Goal: Task Accomplishment & Management: Manage account settings

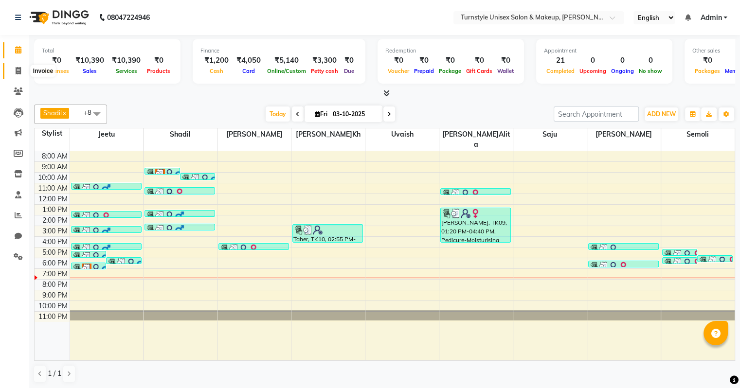
click at [17, 67] on icon at bounding box center [18, 70] width 5 height 7
select select "service"
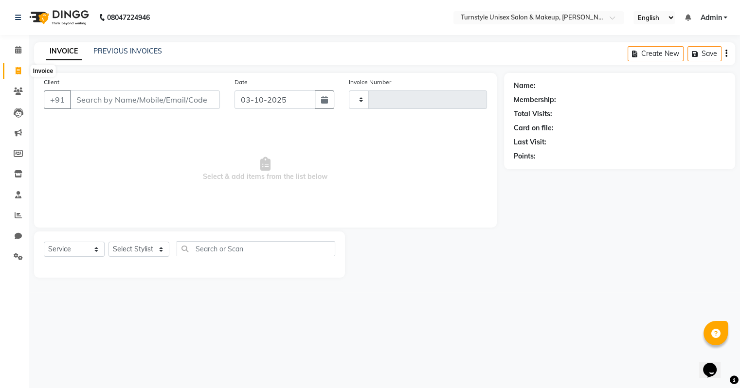
type input "0086"
select select "9091"
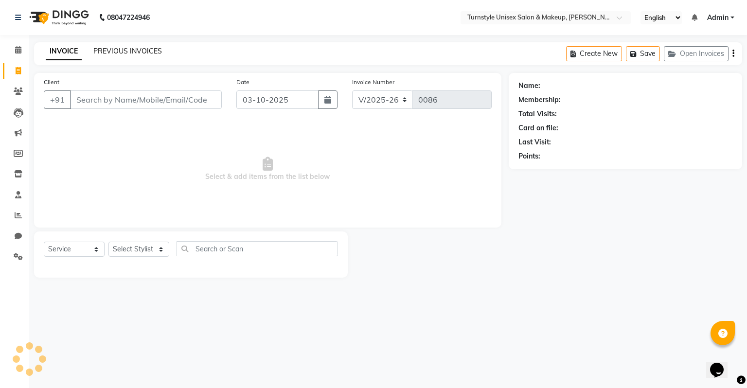
click at [121, 53] on link "PREVIOUS INVOICES" at bounding box center [127, 51] width 69 height 9
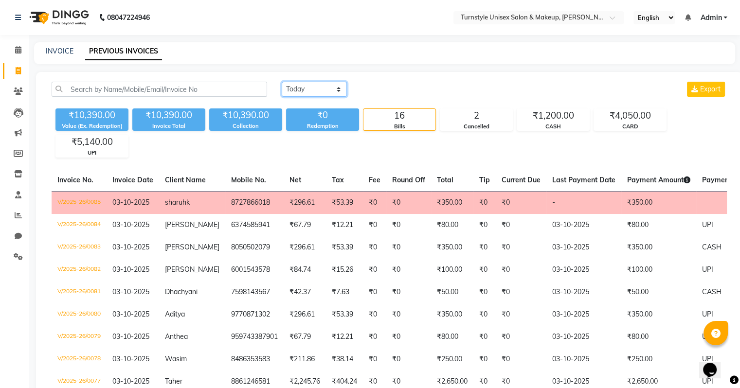
click at [299, 89] on select "[DATE] [DATE] Custom Range" at bounding box center [314, 89] width 65 height 15
select select "range"
click at [282, 82] on select "[DATE] [DATE] Custom Range" at bounding box center [314, 89] width 65 height 15
click at [403, 92] on input "03-10-2025" at bounding box center [393, 90] width 68 height 14
select select "10"
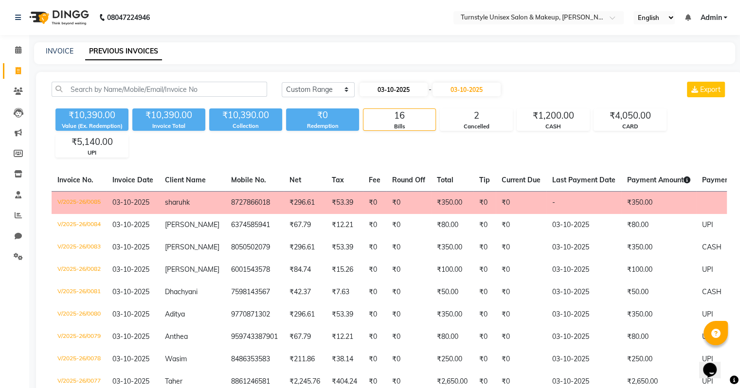
select select "2025"
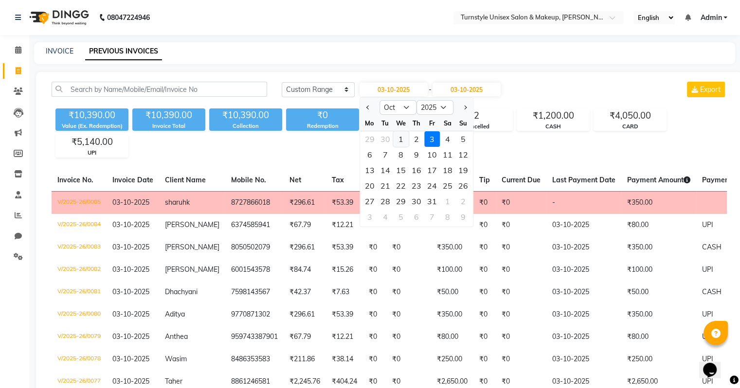
click at [399, 142] on div "1" at bounding box center [401, 139] width 16 height 16
type input "01-10-2025"
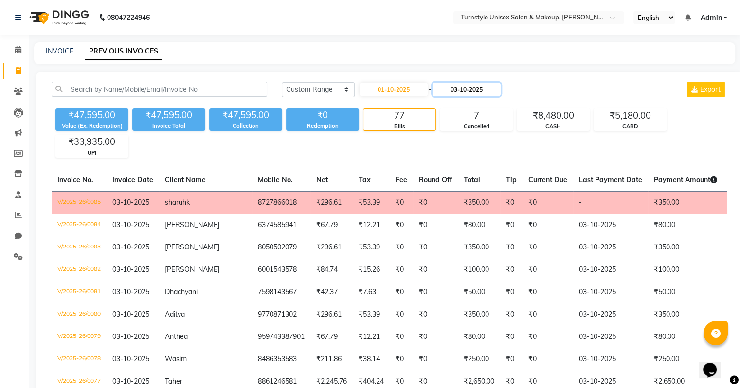
click at [458, 87] on input "03-10-2025" at bounding box center [466, 90] width 68 height 14
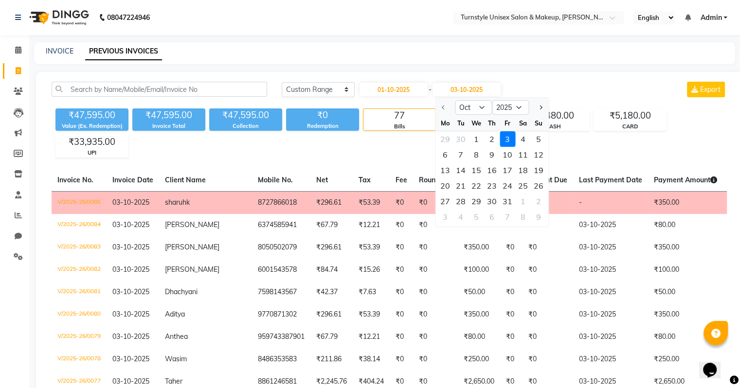
drag, startPoint x: 476, startPoint y: 141, endPoint x: 471, endPoint y: 139, distance: 5.7
click at [476, 141] on div "1" at bounding box center [476, 139] width 16 height 16
type input "01-10-2025"
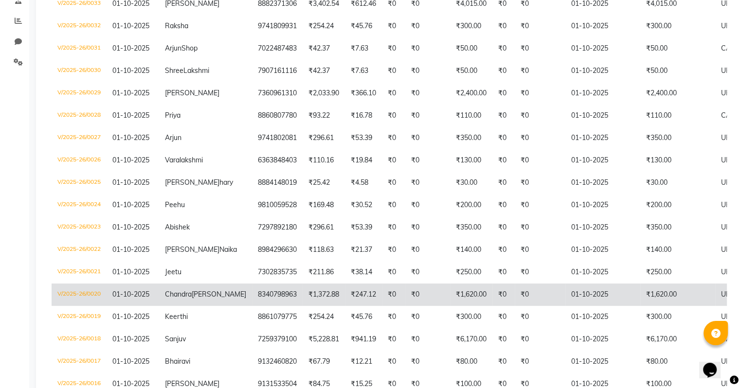
scroll to position [243, 0]
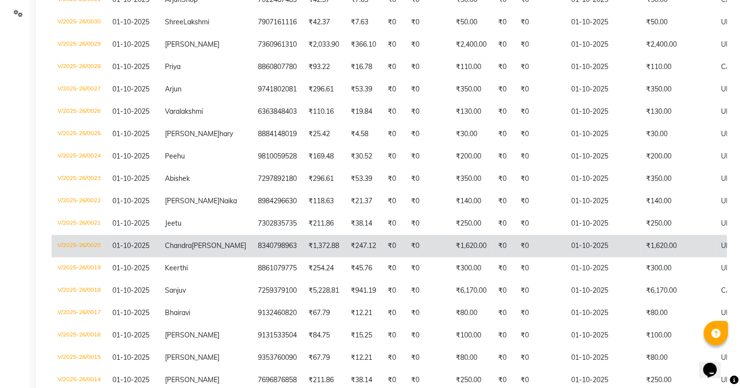
click at [643, 257] on td "₹1,620.00" at bounding box center [677, 246] width 75 height 22
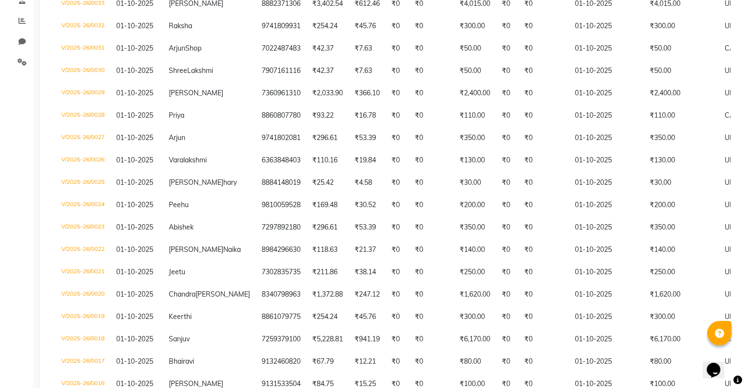
scroll to position [0, 0]
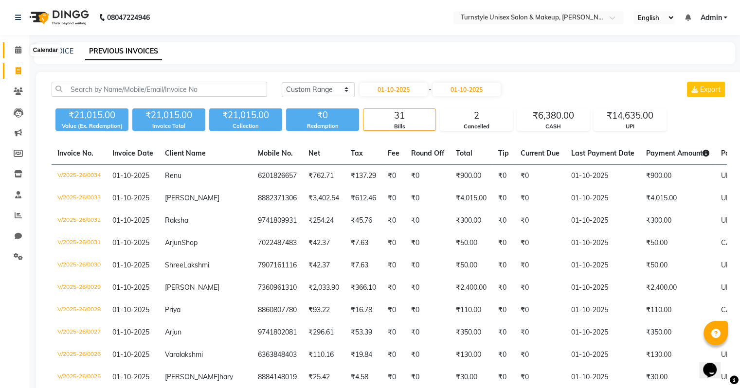
click at [18, 53] on icon at bounding box center [18, 49] width 6 height 7
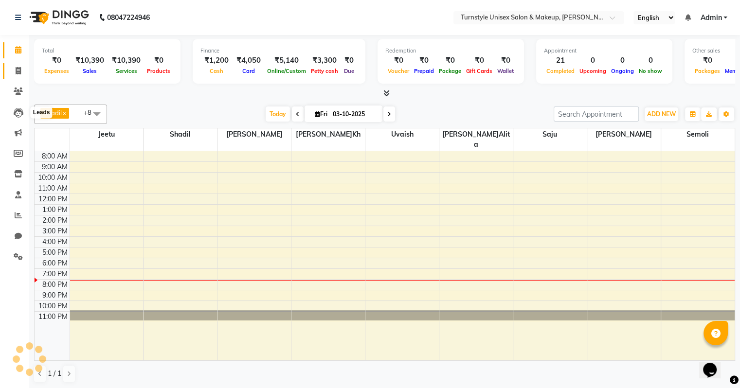
click at [14, 69] on span at bounding box center [18, 71] width 17 height 11
select select "service"
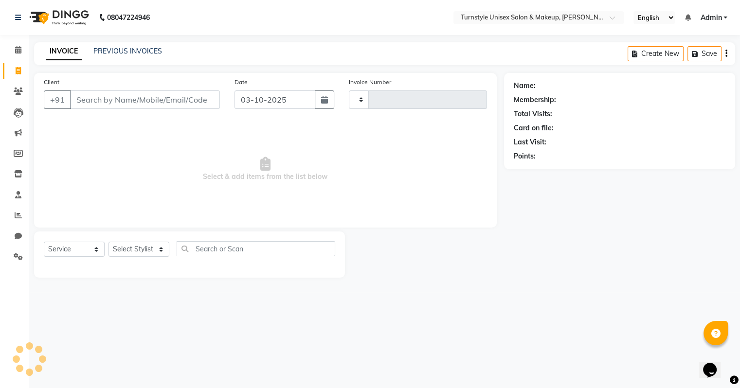
click at [126, 99] on input "Client" at bounding box center [145, 99] width 150 height 18
type input "9"
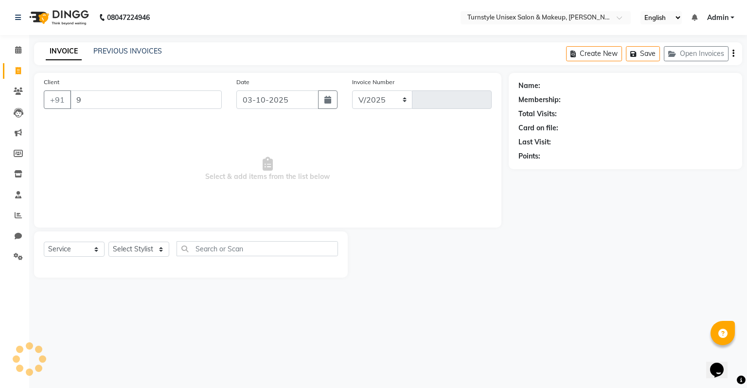
select select "9091"
type input "0086"
type input "9324182124"
click at [183, 100] on span "Add Client" at bounding box center [197, 100] width 38 height 10
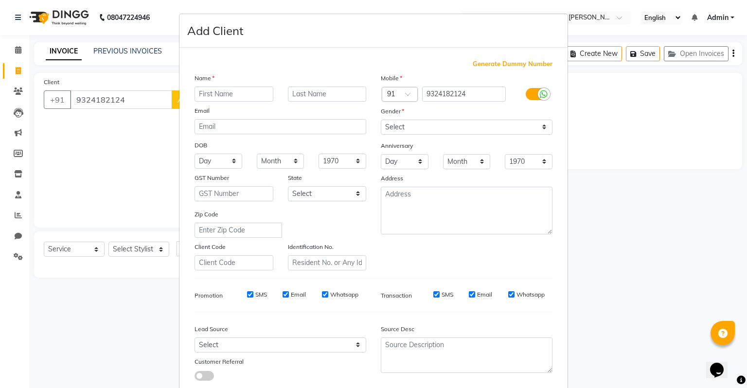
click at [216, 100] on input "text" at bounding box center [234, 94] width 79 height 15
type input "Subashri"
click at [436, 125] on select "Select [DEMOGRAPHIC_DATA] [DEMOGRAPHIC_DATA] Other Prefer Not To Say" at bounding box center [467, 127] width 172 height 15
select select "[DEMOGRAPHIC_DATA]"
click at [381, 120] on select "Select [DEMOGRAPHIC_DATA] [DEMOGRAPHIC_DATA] Other Prefer Not To Say" at bounding box center [467, 127] width 172 height 15
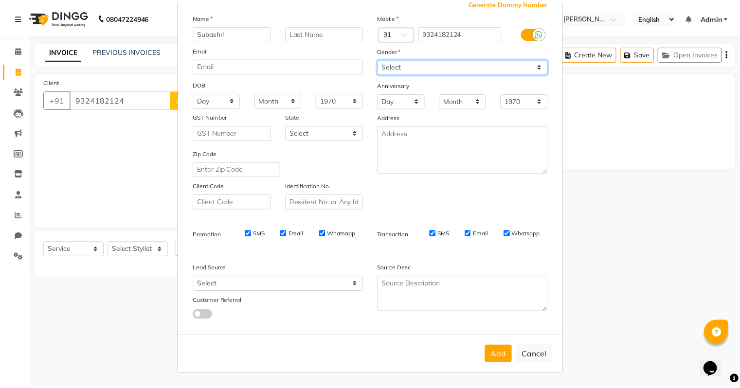
scroll to position [65, 0]
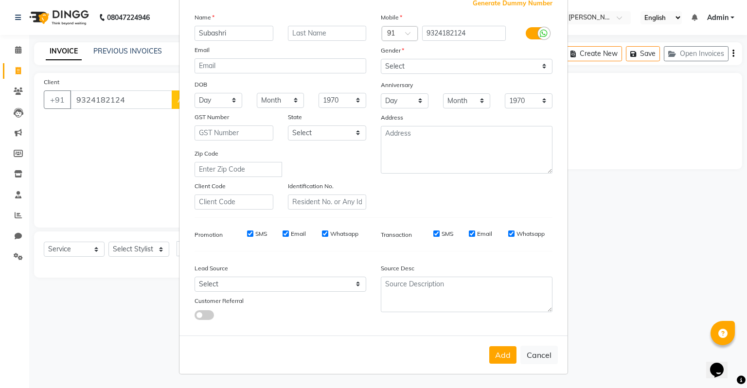
click at [500, 356] on button "Add" at bounding box center [502, 355] width 27 height 18
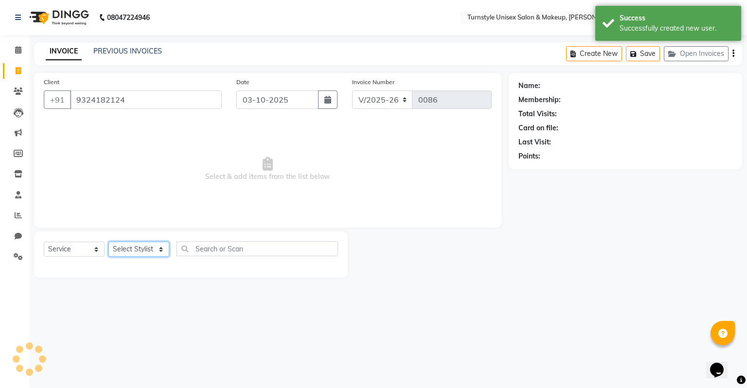
click at [130, 255] on select "Select Sty[PERSON_NAME][PERSON_NAME] [PERSON_NAME] [PERSON_NAME]hr[PERSON_NAME]…" at bounding box center [138, 249] width 61 height 15
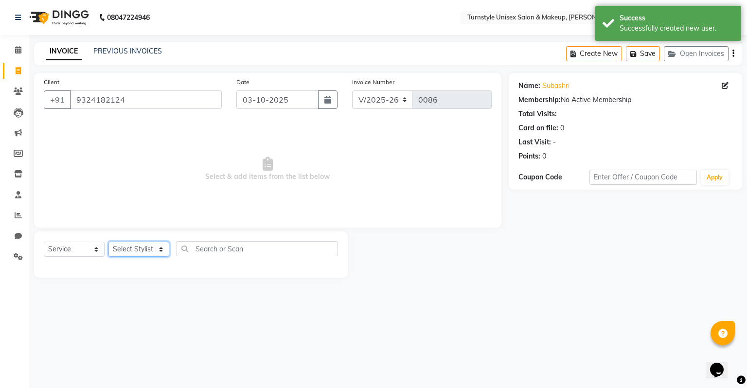
select select "93350"
click at [108, 242] on select "Select Sty[PERSON_NAME][PERSON_NAME] [PERSON_NAME] [PERSON_NAME]hr[PERSON_NAME]…" at bounding box center [138, 249] width 61 height 15
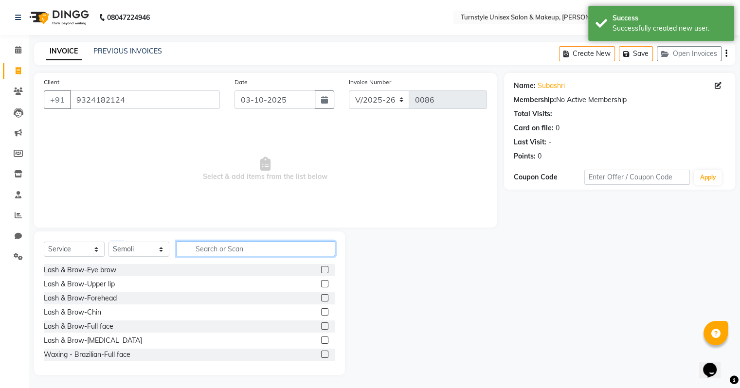
click at [203, 244] on input "text" at bounding box center [256, 248] width 159 height 15
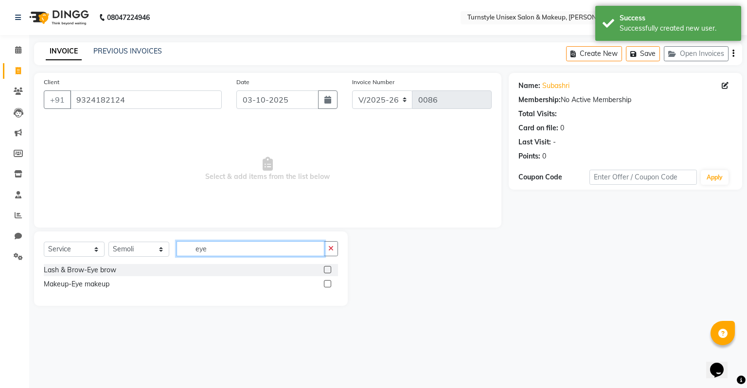
type input "eye"
click at [328, 269] on label at bounding box center [327, 269] width 7 height 7
click at [328, 269] on input "checkbox" at bounding box center [327, 270] width 6 height 6
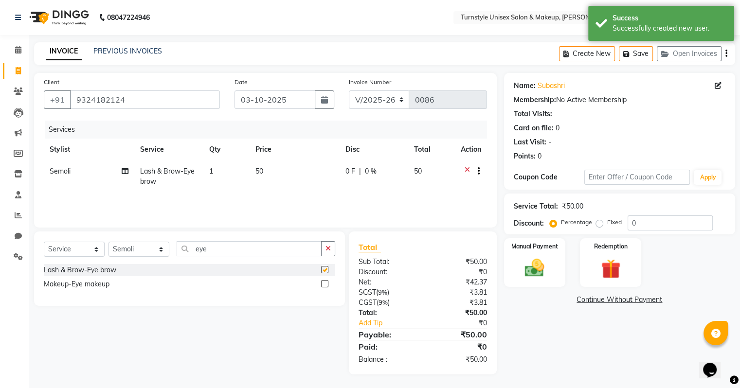
checkbox input "false"
click at [274, 250] on input "eye" at bounding box center [249, 248] width 145 height 15
type input "e"
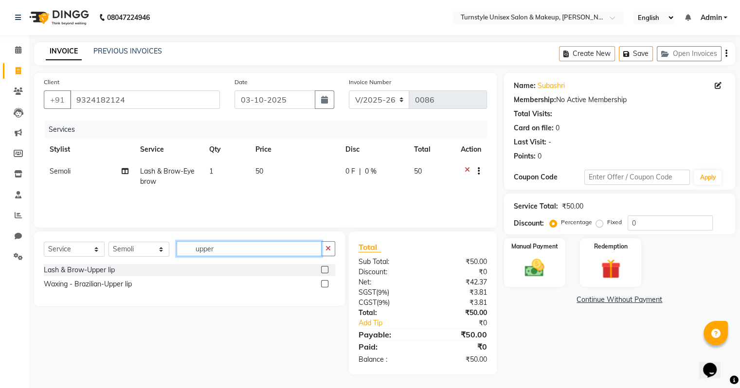
type input "upper"
click at [327, 271] on label at bounding box center [324, 269] width 7 height 7
click at [327, 271] on input "checkbox" at bounding box center [324, 270] width 6 height 6
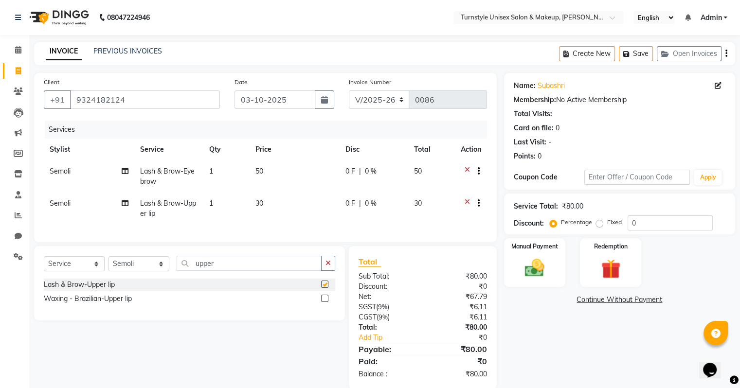
checkbox input "false"
click at [267, 271] on input "upper" at bounding box center [249, 263] width 145 height 15
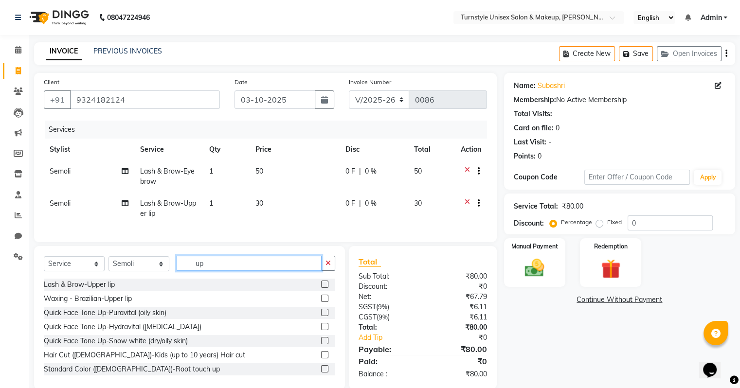
type input "u"
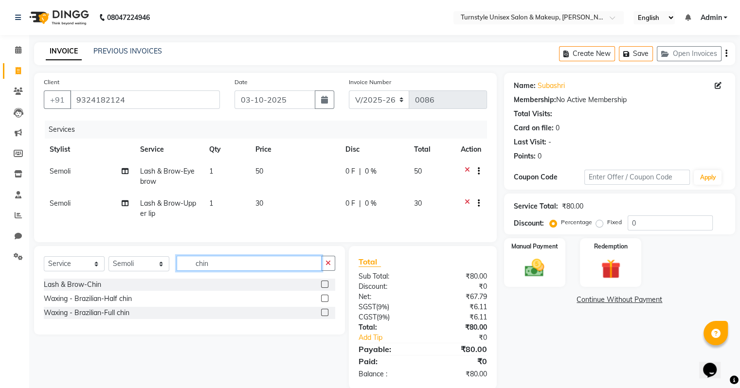
type input "chin"
click at [326, 288] on label at bounding box center [324, 284] width 7 height 7
click at [326, 288] on input "checkbox" at bounding box center [324, 285] width 6 height 6
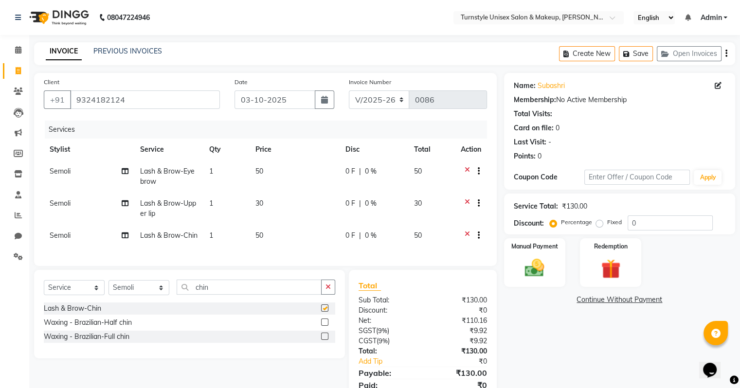
checkbox input "false"
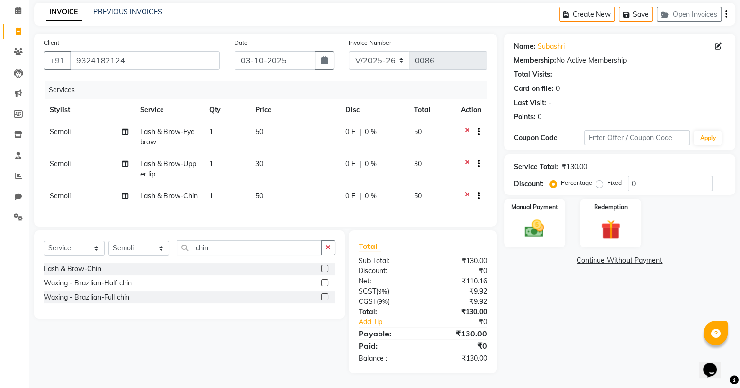
click at [262, 192] on span "50" at bounding box center [259, 196] width 8 height 9
select select "93350"
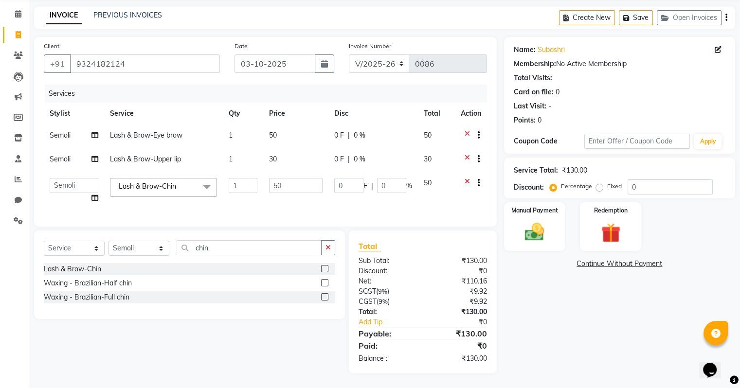
scroll to position [43, 0]
click at [285, 181] on input "50" at bounding box center [295, 185] width 53 height 15
type input "5"
type input "20"
click at [301, 199] on td "20" at bounding box center [295, 190] width 65 height 37
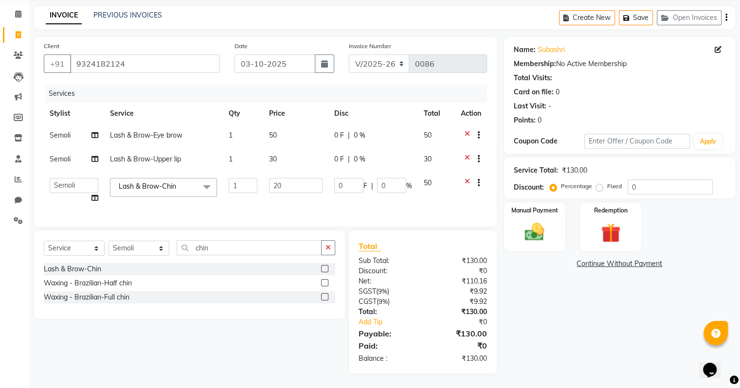
select select "93350"
click at [613, 342] on div "Name: Subashri Membership: No Active Membership Total Visits: Card on file: 0 L…" at bounding box center [623, 205] width 238 height 337
click at [315, 182] on input "20" at bounding box center [295, 185] width 53 height 15
type input "2"
type input "30"
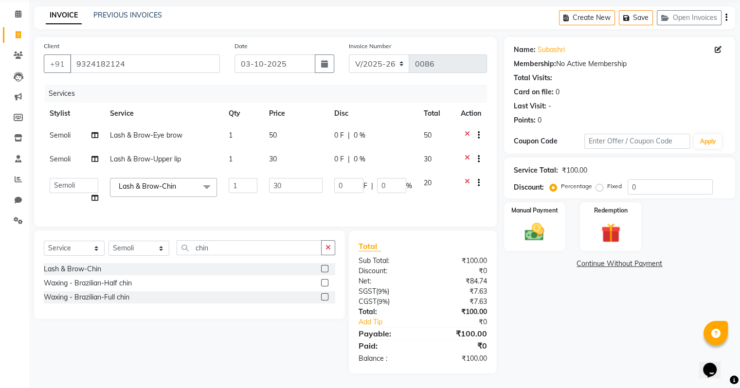
click at [558, 277] on div "Name: Subashri Membership: No Active Membership Total Visits: Card on file: 0 L…" at bounding box center [623, 205] width 238 height 337
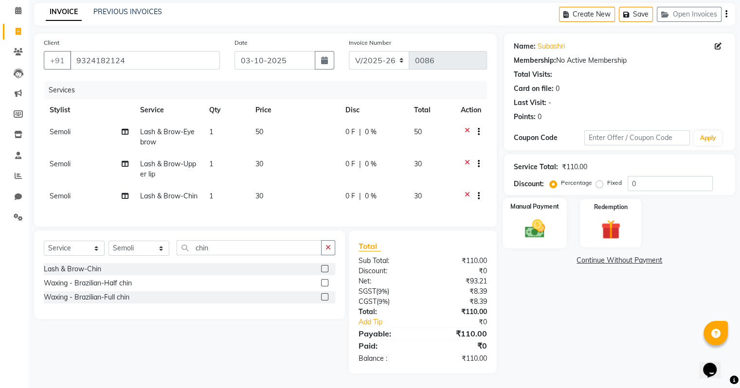
click at [543, 232] on img at bounding box center [534, 228] width 33 height 23
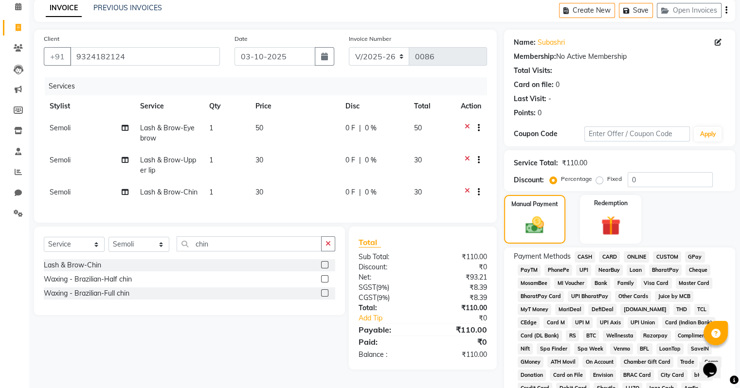
click at [582, 269] on span "UPI" at bounding box center [583, 270] width 15 height 11
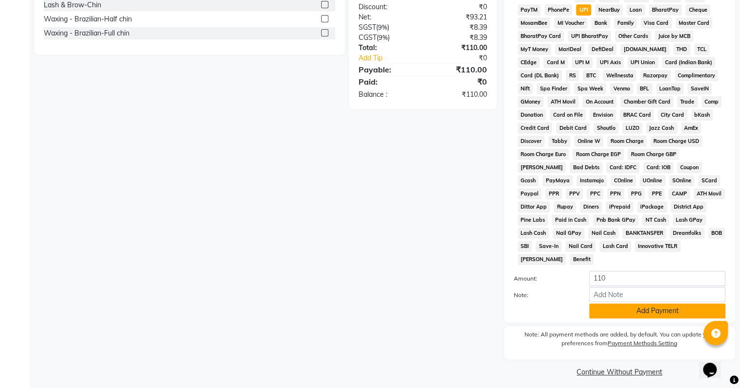
click at [682, 303] on button "Add Payment" at bounding box center [657, 310] width 136 height 15
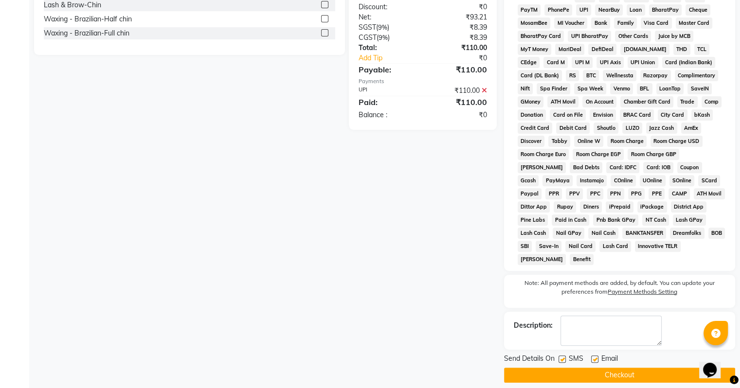
click at [594, 356] on label at bounding box center [594, 359] width 7 height 7
click at [594, 356] on input "checkbox" at bounding box center [594, 359] width 6 height 6
checkbox input "false"
click at [606, 369] on button "Checkout" at bounding box center [619, 375] width 231 height 15
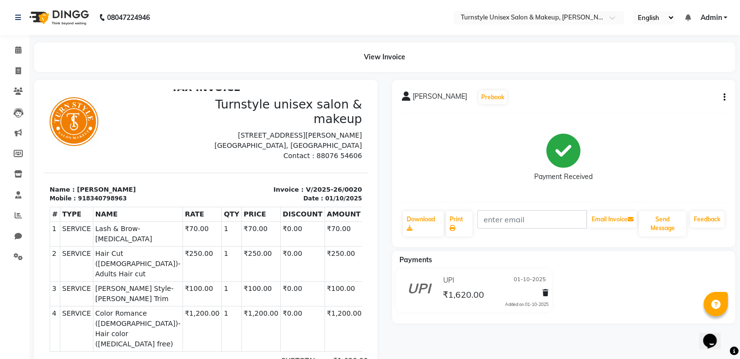
scroll to position [18, 0]
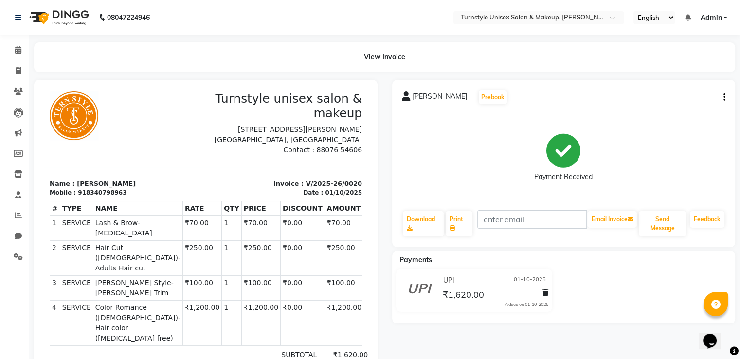
click at [722, 101] on button "button" at bounding box center [722, 97] width 6 height 10
click at [693, 109] on div "Edit Invoice" at bounding box center [675, 110] width 67 height 12
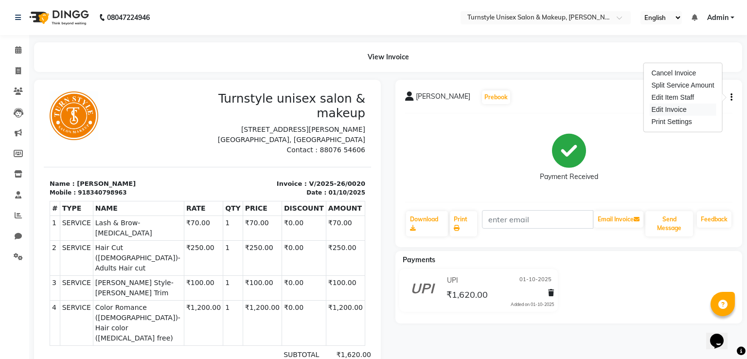
select select "service"
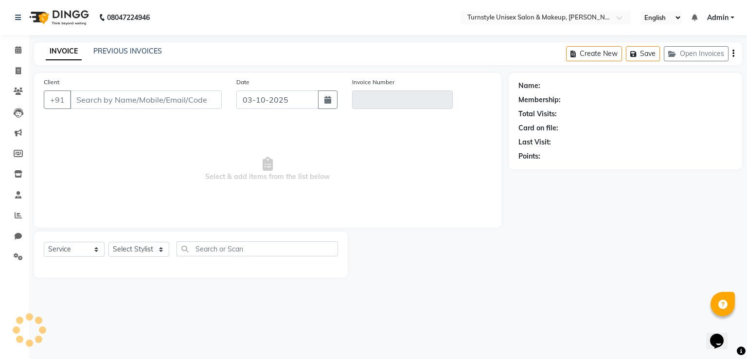
type input "8340798963"
type input "V/2025-26/0020"
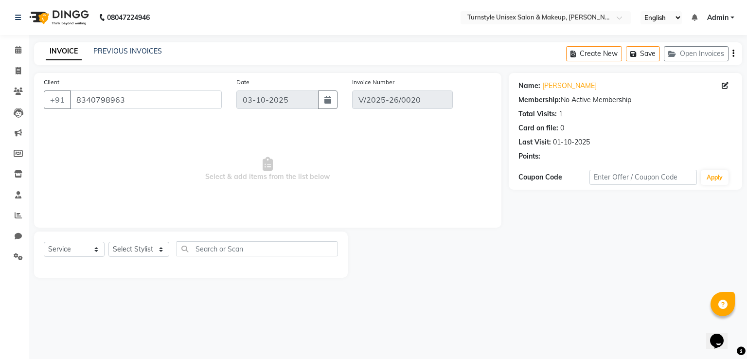
type input "01-10-2025"
select select "select"
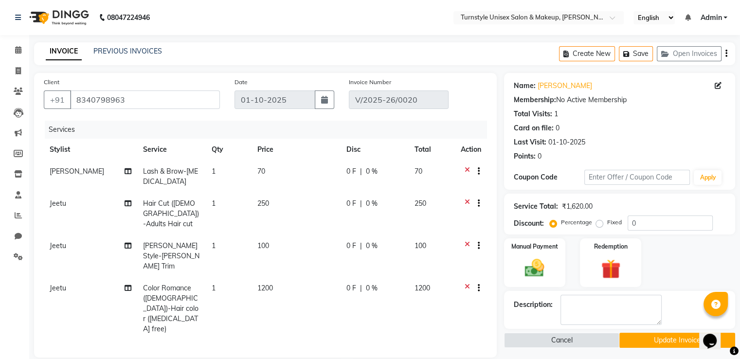
click at [476, 283] on button "button" at bounding box center [477, 288] width 6 height 10
click at [481, 236] on label "Up Sale" at bounding box center [476, 236] width 29 height 10
click at [468, 236] on input "Up Sale" at bounding box center [465, 234] width 6 height 6
radio input "true"
click at [641, 337] on button "Update Invoice" at bounding box center [677, 340] width 116 height 15
